Goal: Information Seeking & Learning: Learn about a topic

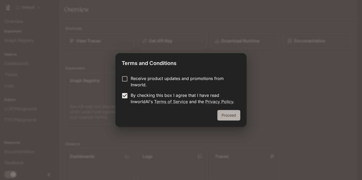
click at [233, 114] on button "Proceed" at bounding box center [228, 115] width 23 height 11
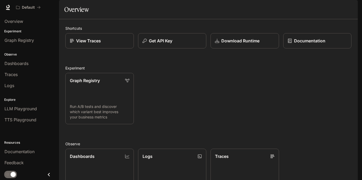
scroll to position [43, 0]
click at [26, 149] on span "Documentation" at bounding box center [19, 152] width 30 height 6
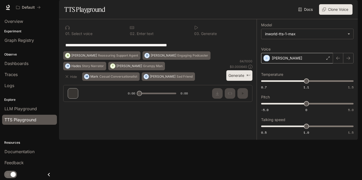
click at [302, 63] on div "Dennis" at bounding box center [297, 58] width 72 height 11
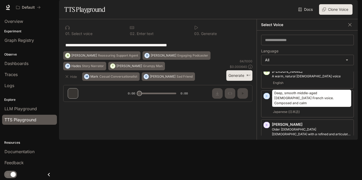
scroll to position [92, 0]
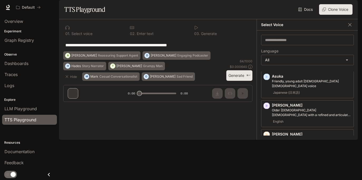
click at [325, 11] on icon "button" at bounding box center [324, 10] width 4 height 4
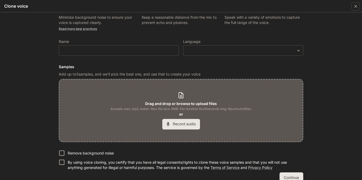
scroll to position [0, 0]
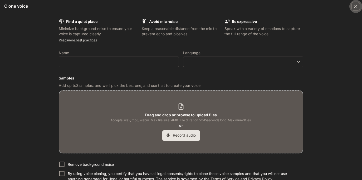
click at [356, 6] on icon "button" at bounding box center [355, 6] width 3 height 3
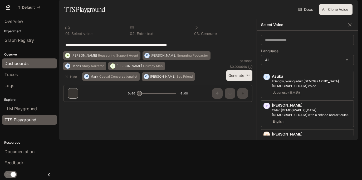
click at [36, 62] on div "Dashboards" at bounding box center [29, 63] width 50 height 6
